Goal: Information Seeking & Learning: Understand process/instructions

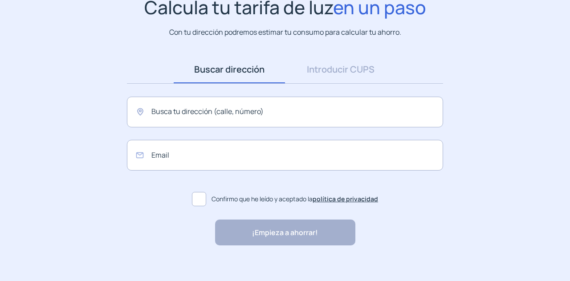
scroll to position [78, 0]
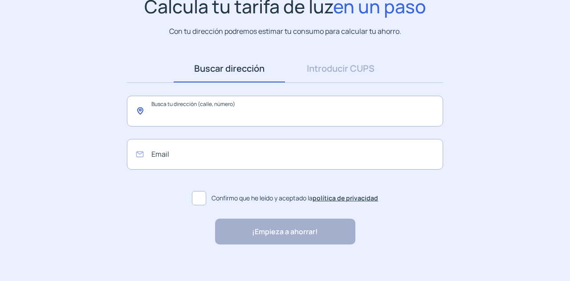
click at [190, 110] on input "text" at bounding box center [285, 111] width 316 height 31
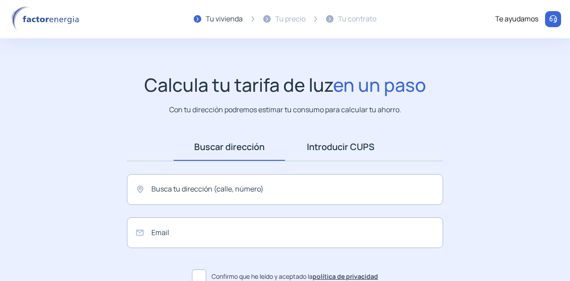
click at [334, 140] on link "Introducir CUPS" at bounding box center [340, 147] width 111 height 28
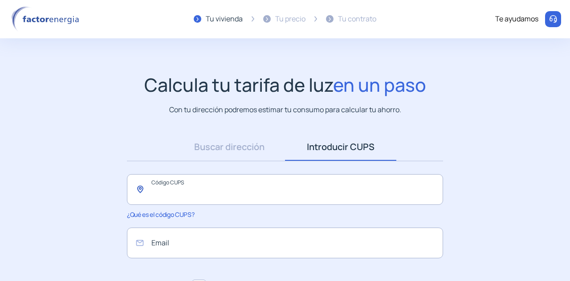
click at [167, 193] on input "text" at bounding box center [285, 189] width 316 height 31
click at [83, 179] on app-search-direction-cups "Calcula tu tarifa de luz en un paso Con tu dirección podremos estimar tu consum…" at bounding box center [285, 204] width 570 height 260
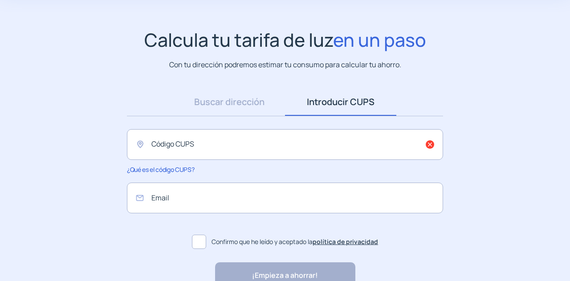
scroll to position [46, 0]
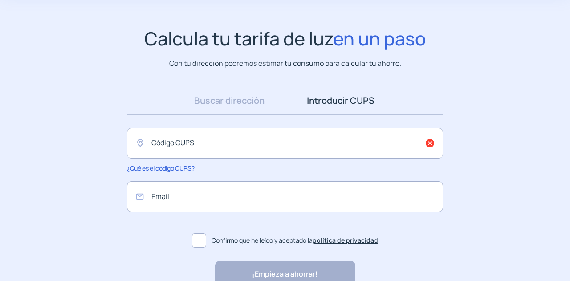
click at [161, 166] on span "¿Qué es el código CUPS?" at bounding box center [160, 168] width 67 height 8
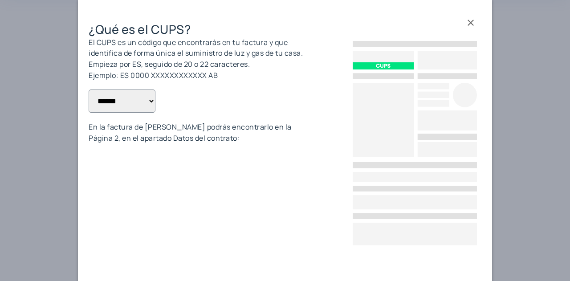
click at [49, 131] on div at bounding box center [285, 140] width 570 height 281
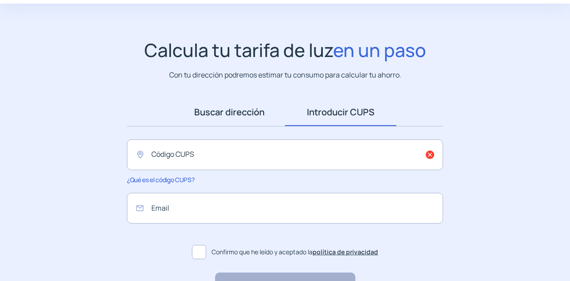
scroll to position [96, 0]
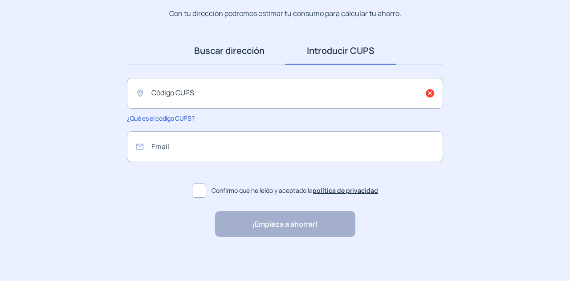
click at [239, 55] on link "Buscar dirección" at bounding box center [229, 51] width 111 height 28
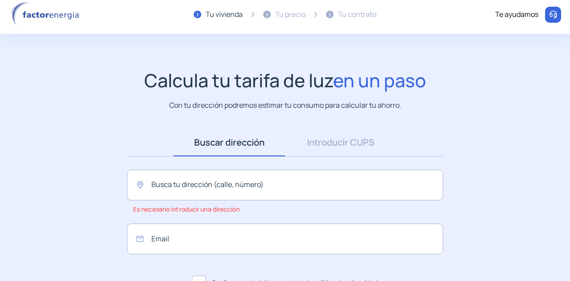
scroll to position [0, 0]
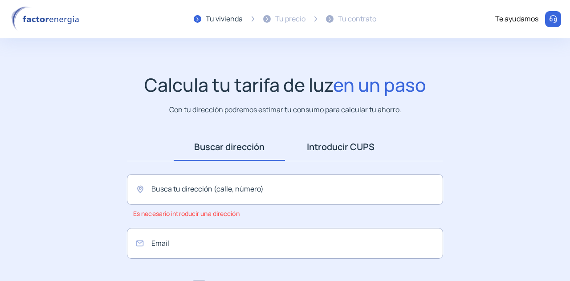
click at [351, 147] on link "Introducir CUPS" at bounding box center [340, 147] width 111 height 28
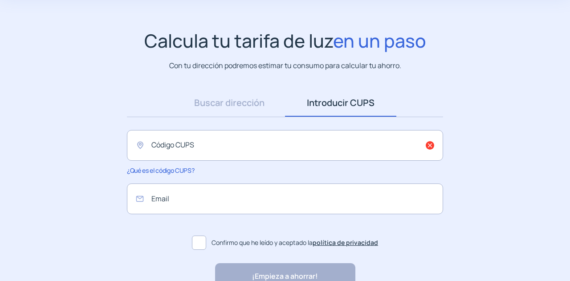
scroll to position [45, 0]
click at [221, 105] on link "Buscar dirección" at bounding box center [229, 103] width 111 height 28
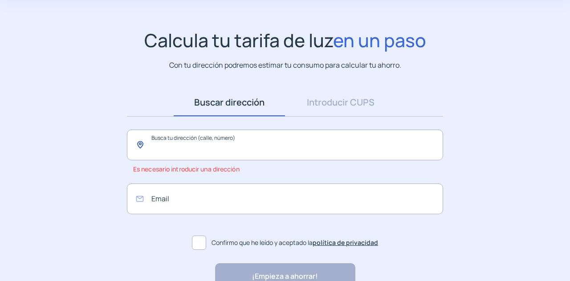
click at [223, 145] on input "text" at bounding box center [285, 145] width 316 height 31
click at [128, 82] on app-search-direction-cups "Calcula tu tarifa de luz en un paso Con tu dirección podremos estimar tu consum…" at bounding box center [285, 159] width 570 height 260
